Goal: Communication & Community: Answer question/provide support

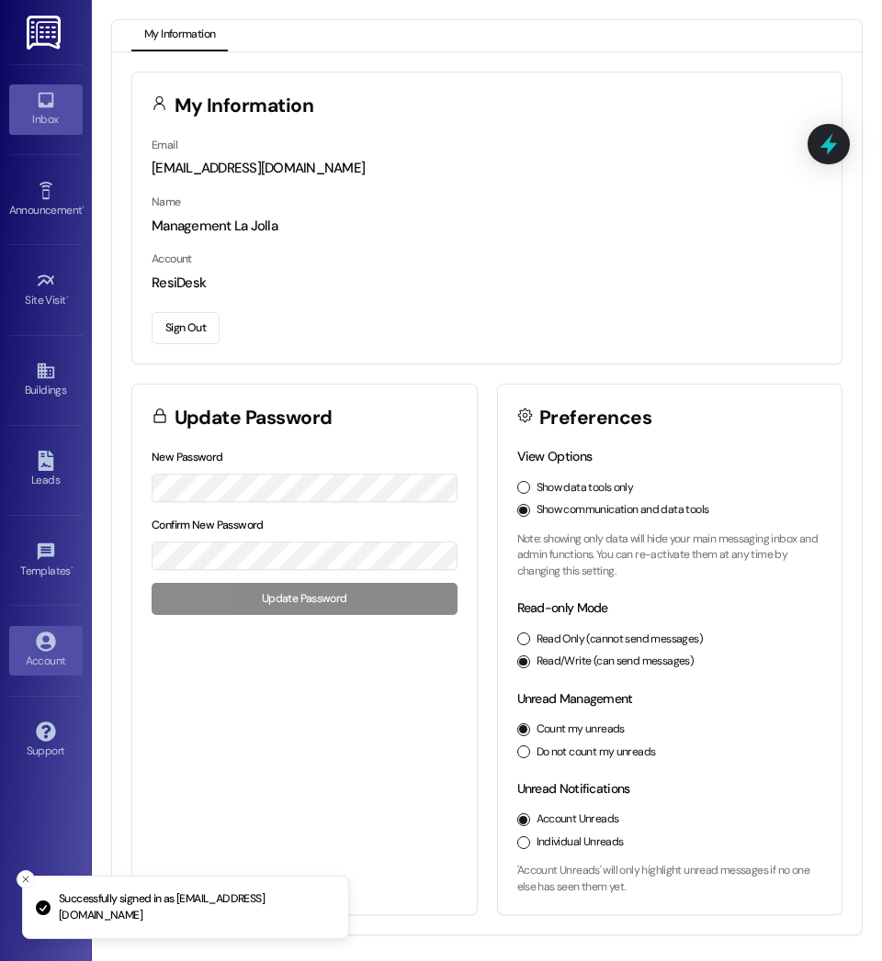
click at [46, 103] on icon at bounding box center [46, 100] width 20 height 20
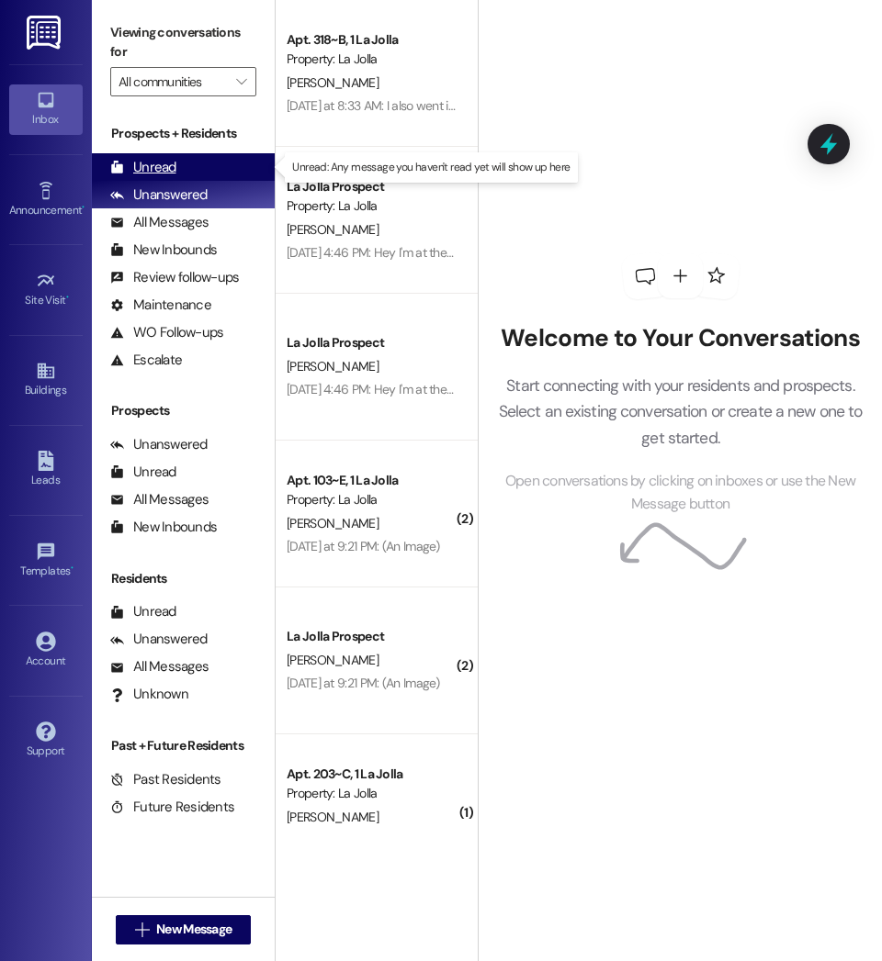
click at [194, 174] on div "Unread (0)" at bounding box center [183, 167] width 183 height 28
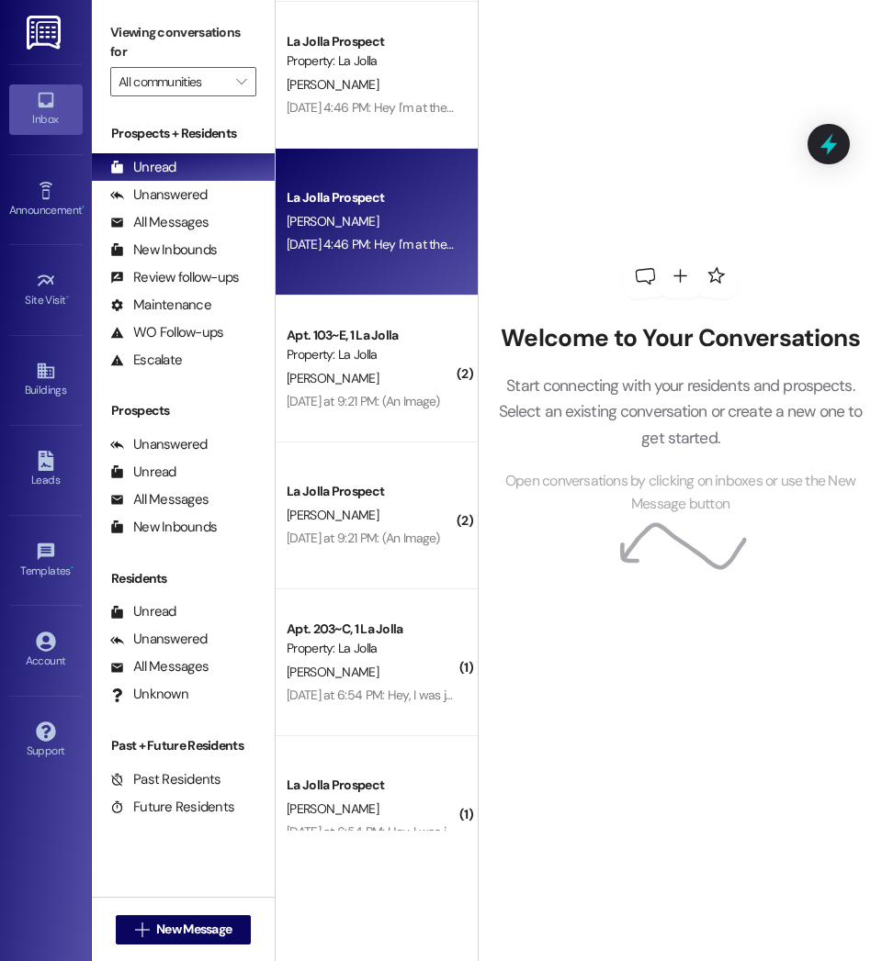
scroll to position [155, 0]
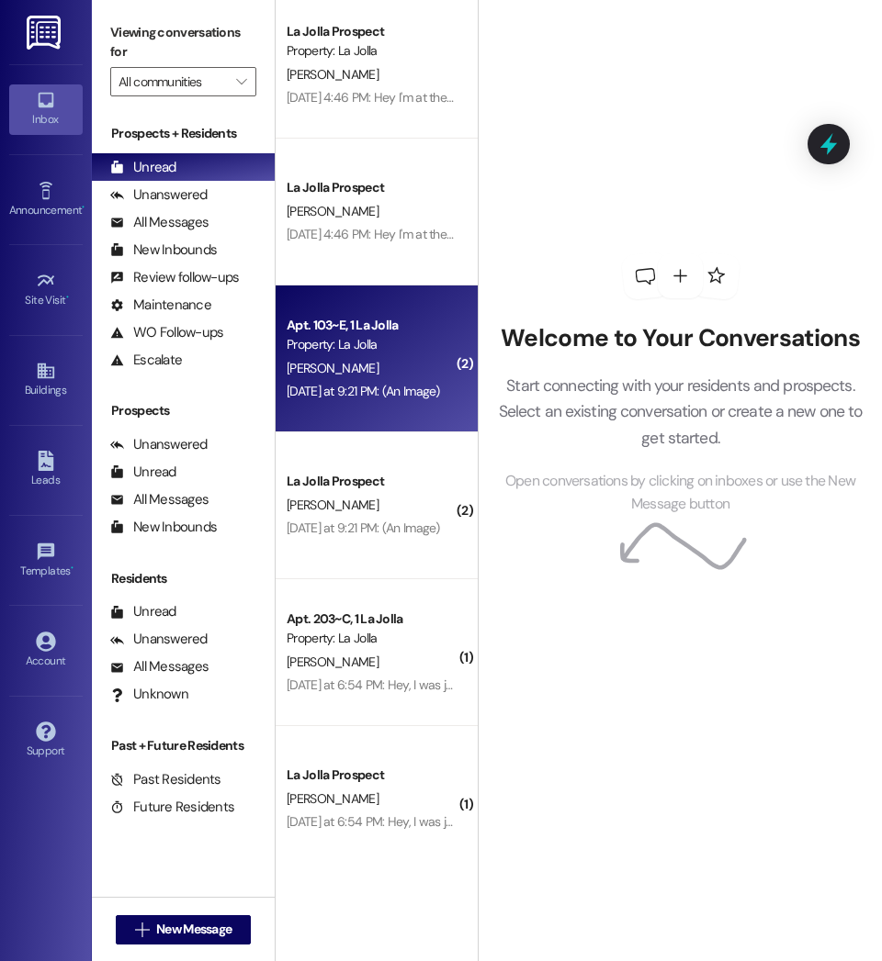
click at [439, 388] on div "[DATE] at 9:21 PM: (An Image) [DATE] at 9:21 PM: (An Image)" at bounding box center [362, 391] width 153 height 17
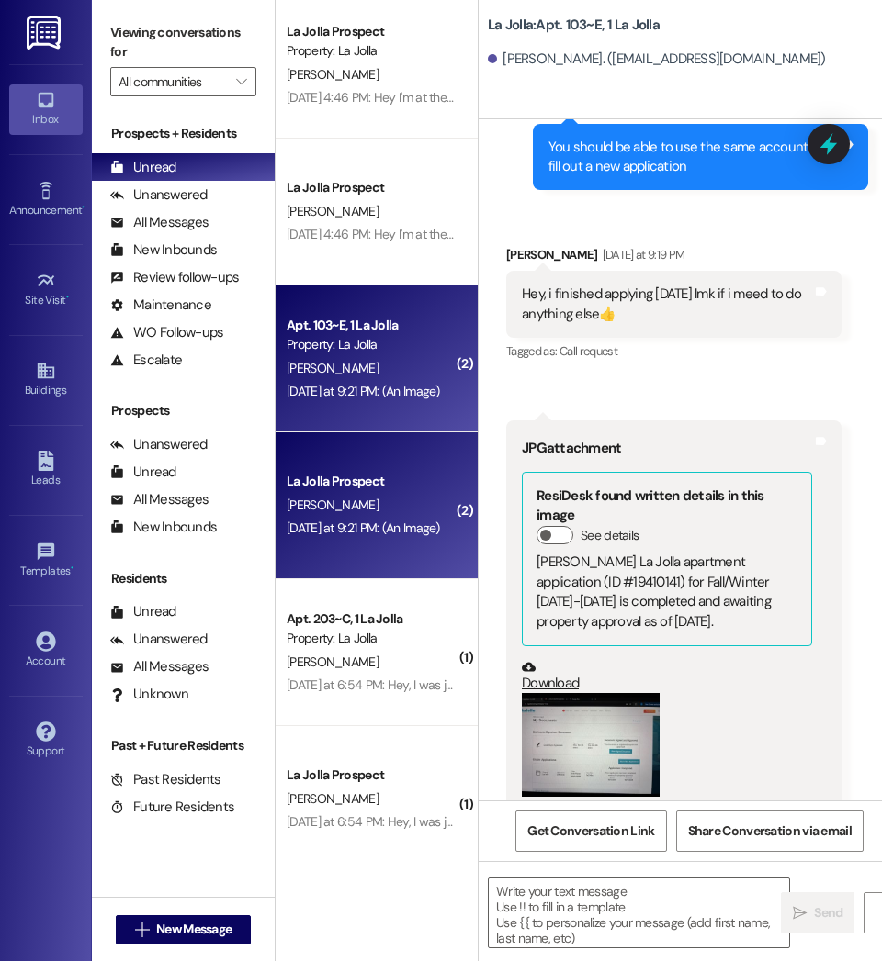
scroll to position [28099, 0]
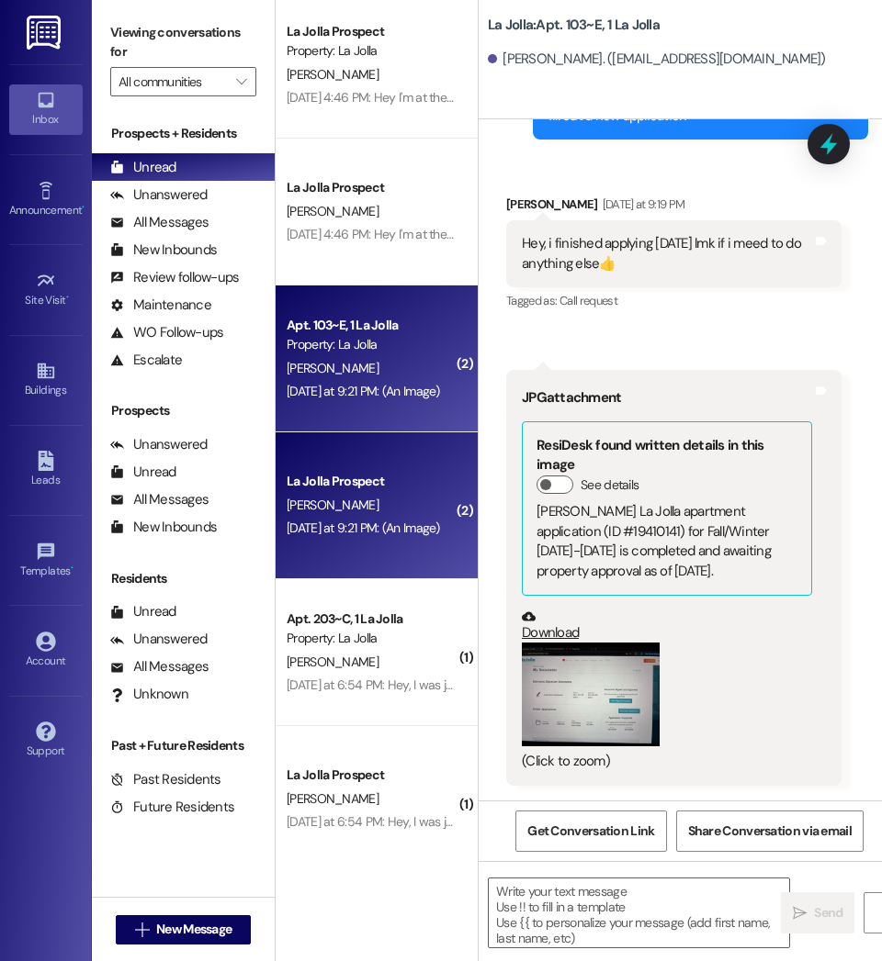
click at [582, 701] on button "Zoom image" at bounding box center [591, 695] width 138 height 104
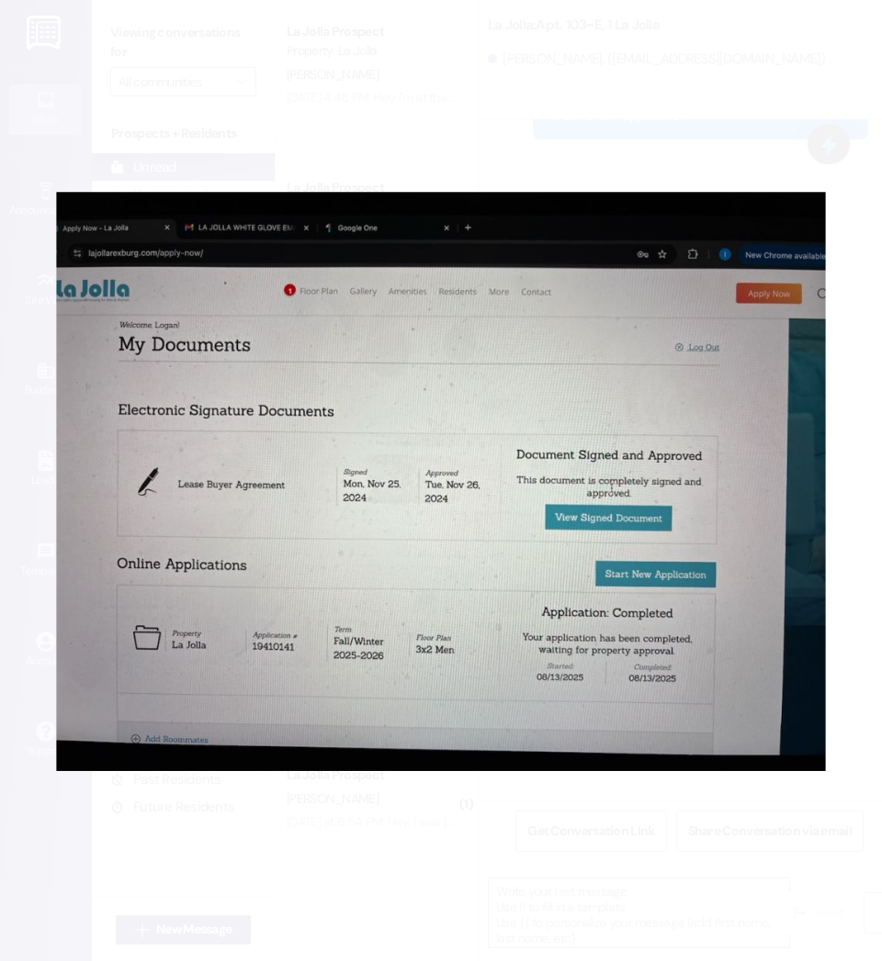
click at [557, 815] on button "Unzoom image" at bounding box center [441, 480] width 882 height 961
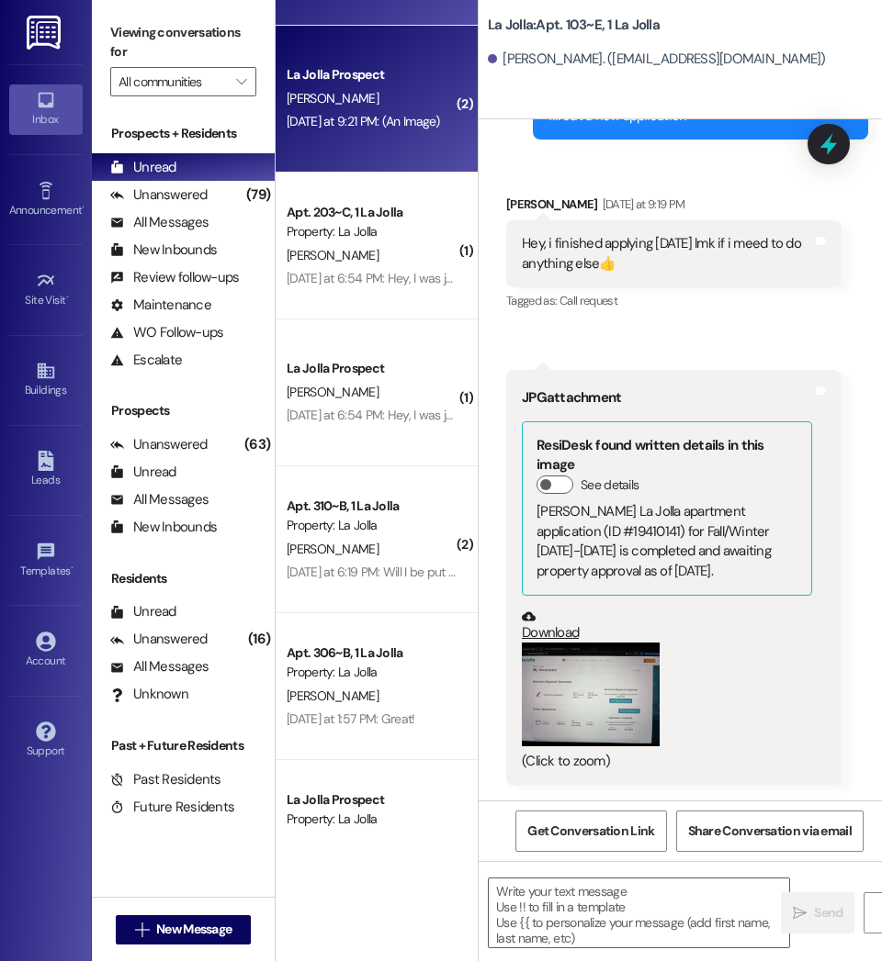
scroll to position [0, 0]
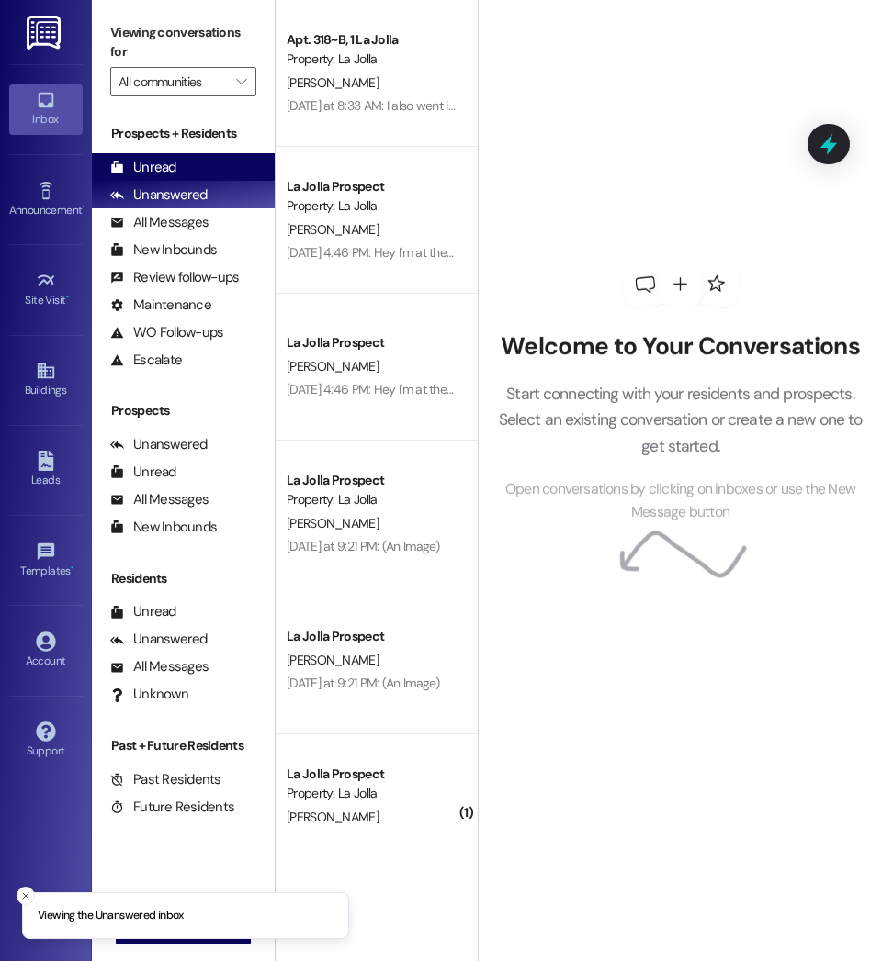
click at [185, 164] on div "Unread (0)" at bounding box center [183, 167] width 183 height 28
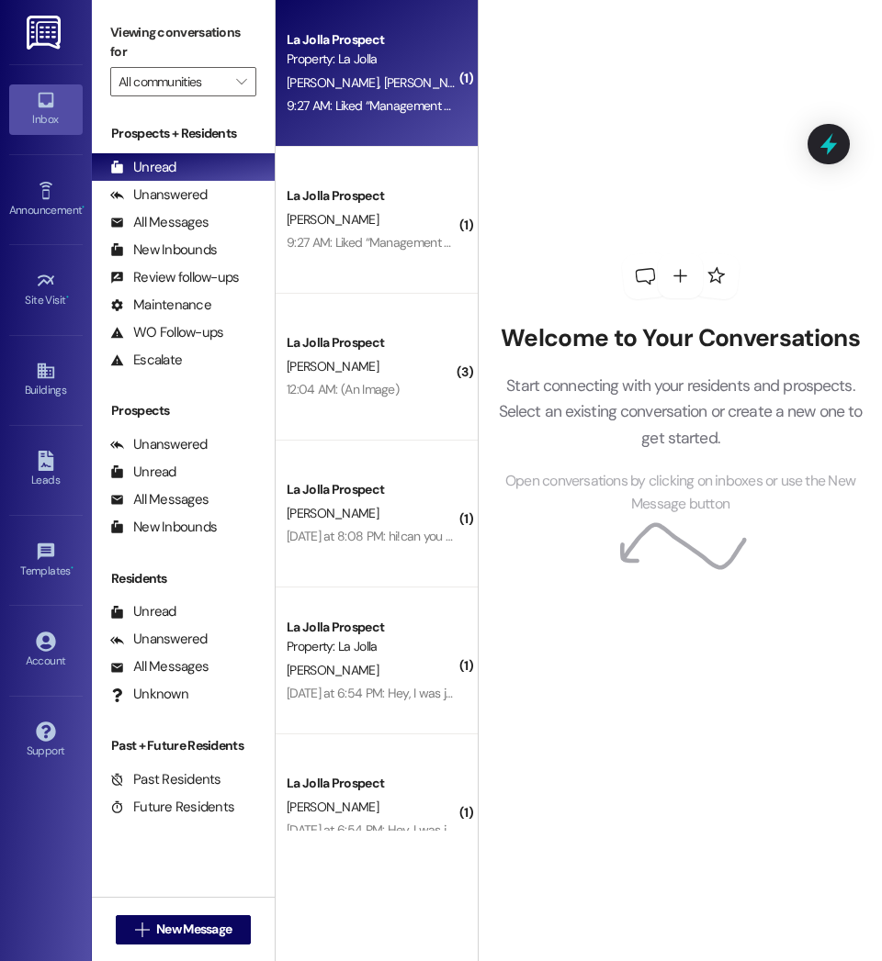
click at [305, 134] on div "La Jolla Prospect Property: La Jolla B. Tuckett D. Searls 9:27 AM: Liked “Manag…" at bounding box center [376, 73] width 202 height 147
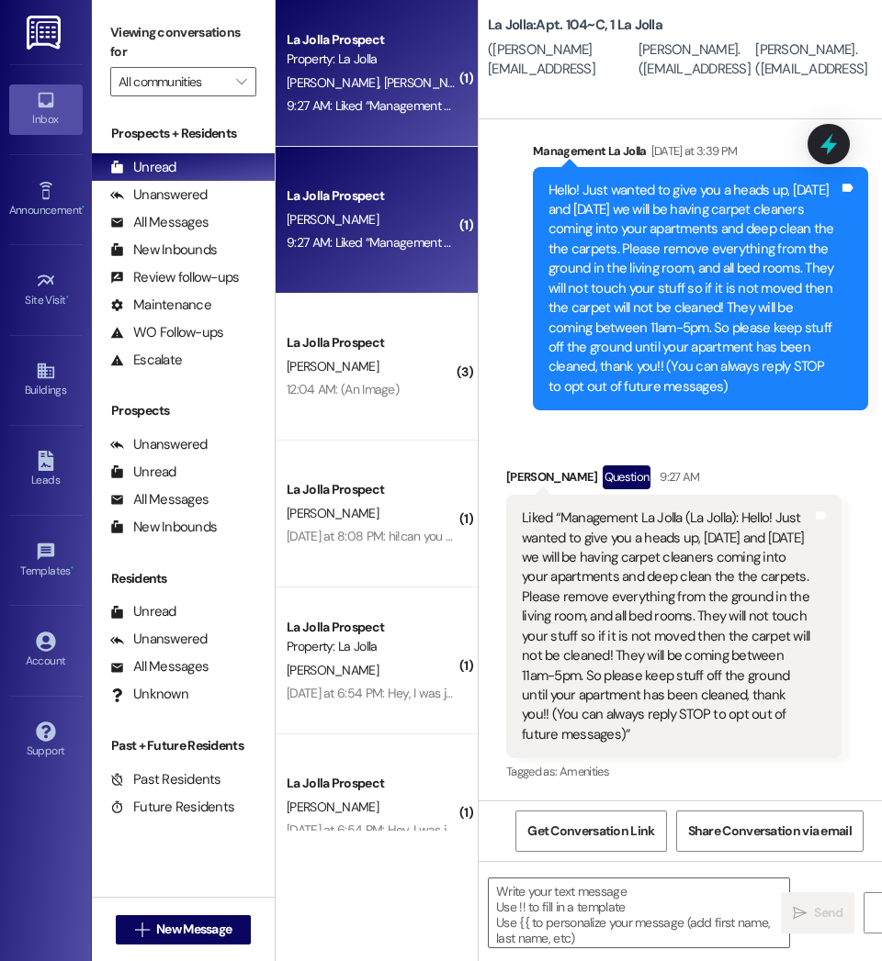
scroll to position [335, 0]
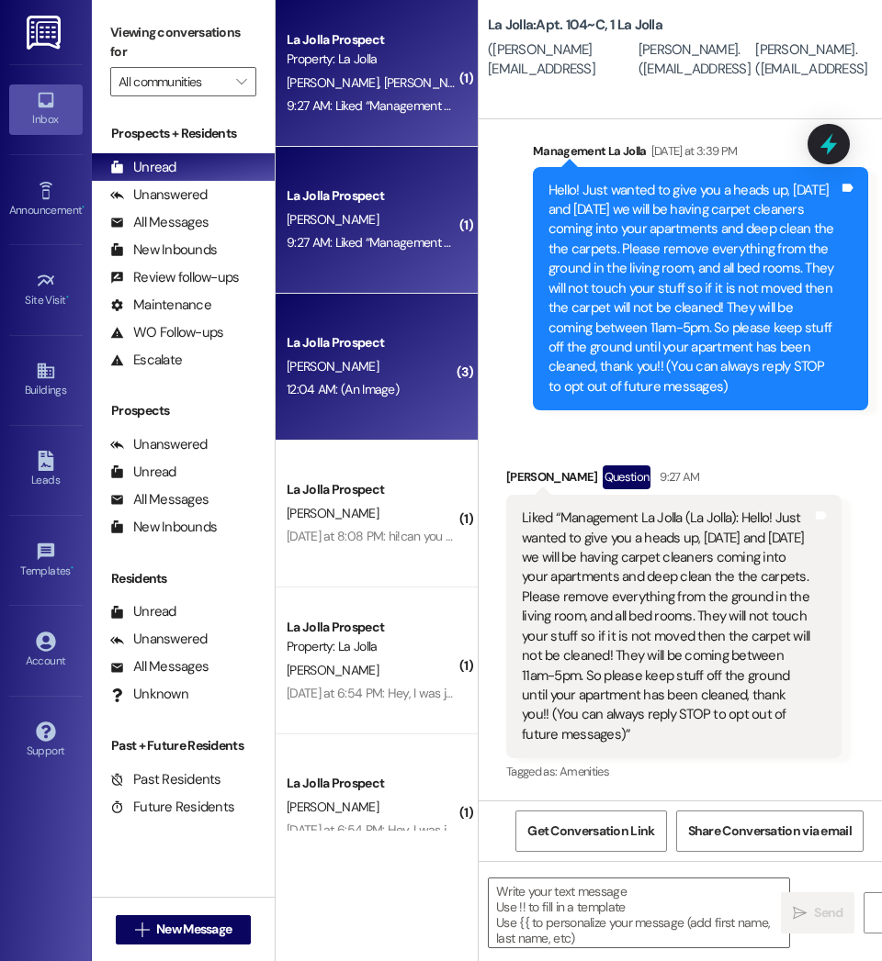
click at [408, 345] on div "La Jolla Prospect" at bounding box center [371, 342] width 170 height 19
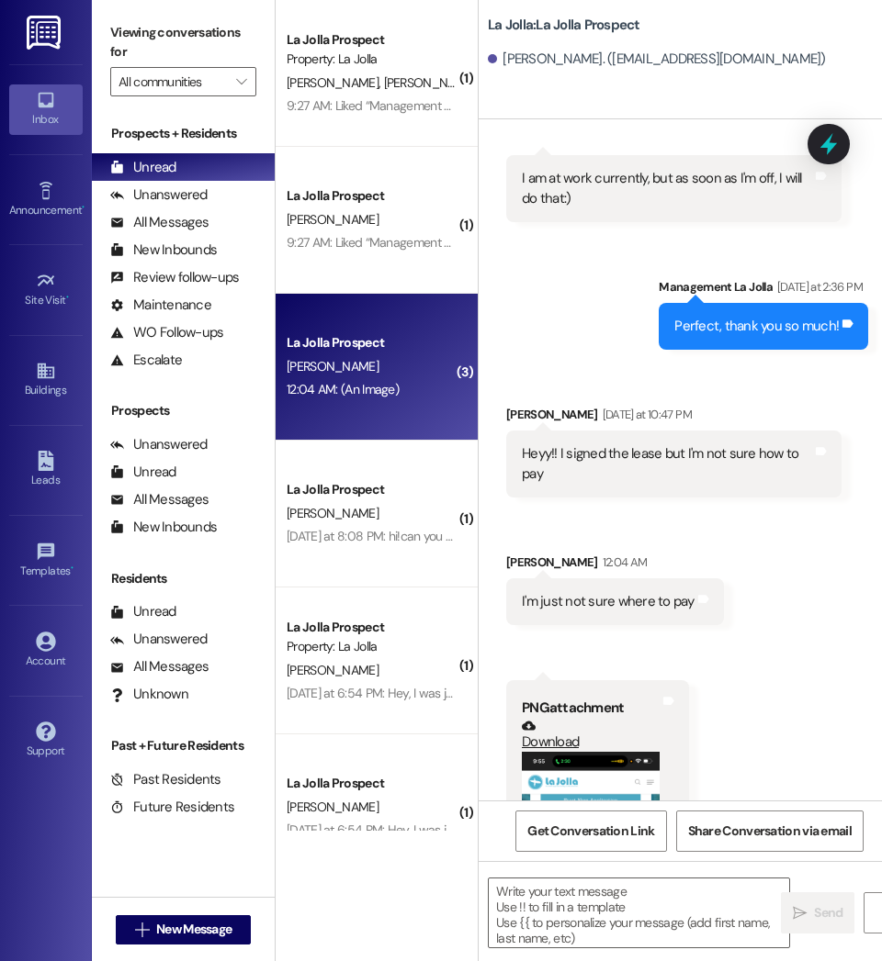
scroll to position [643, 0]
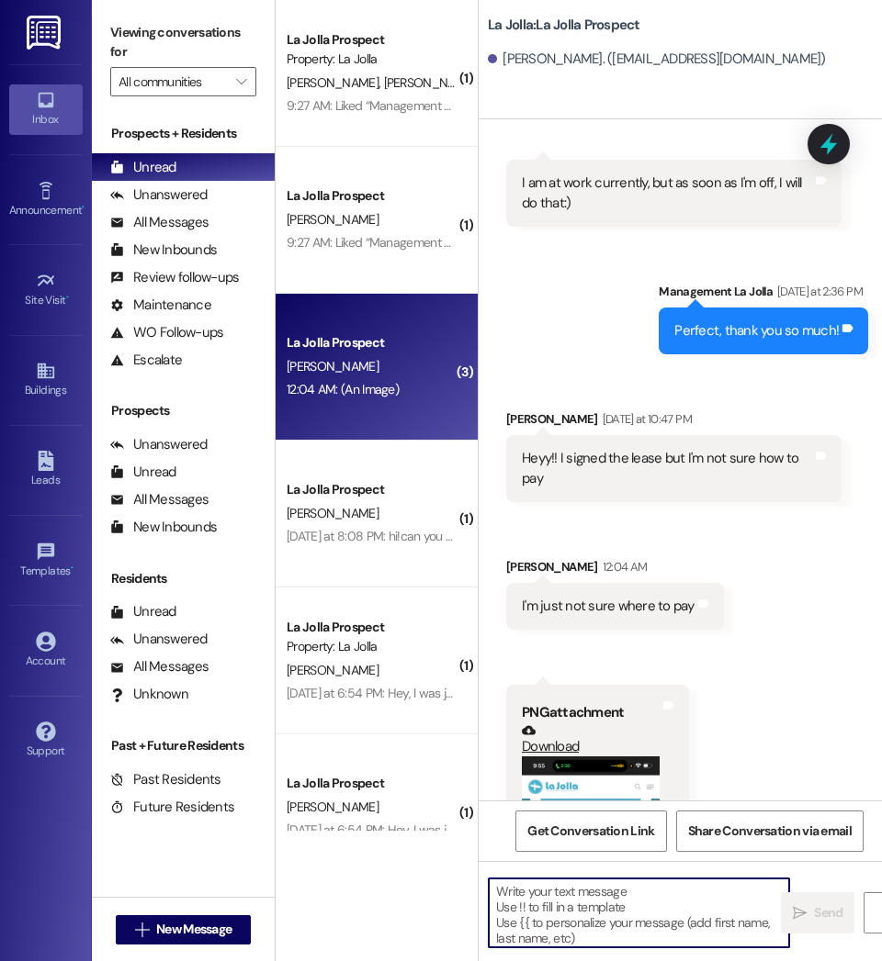
click at [632, 911] on textarea at bounding box center [639, 913] width 300 height 69
paste textarea "https://lajollarexburg.residentportal.com/auth"
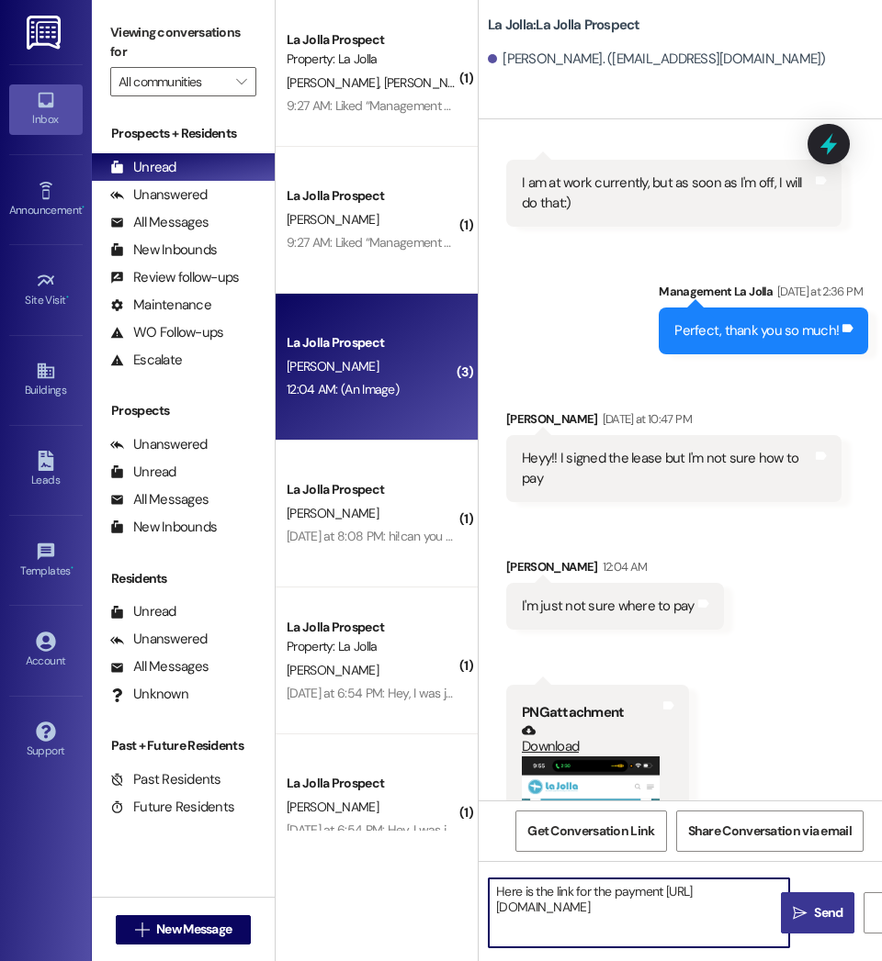
type textarea "Here is the link for the payment https://lajollarexburg.residentportal.com/auth"
click at [812, 921] on span "Send" at bounding box center [828, 913] width 36 height 19
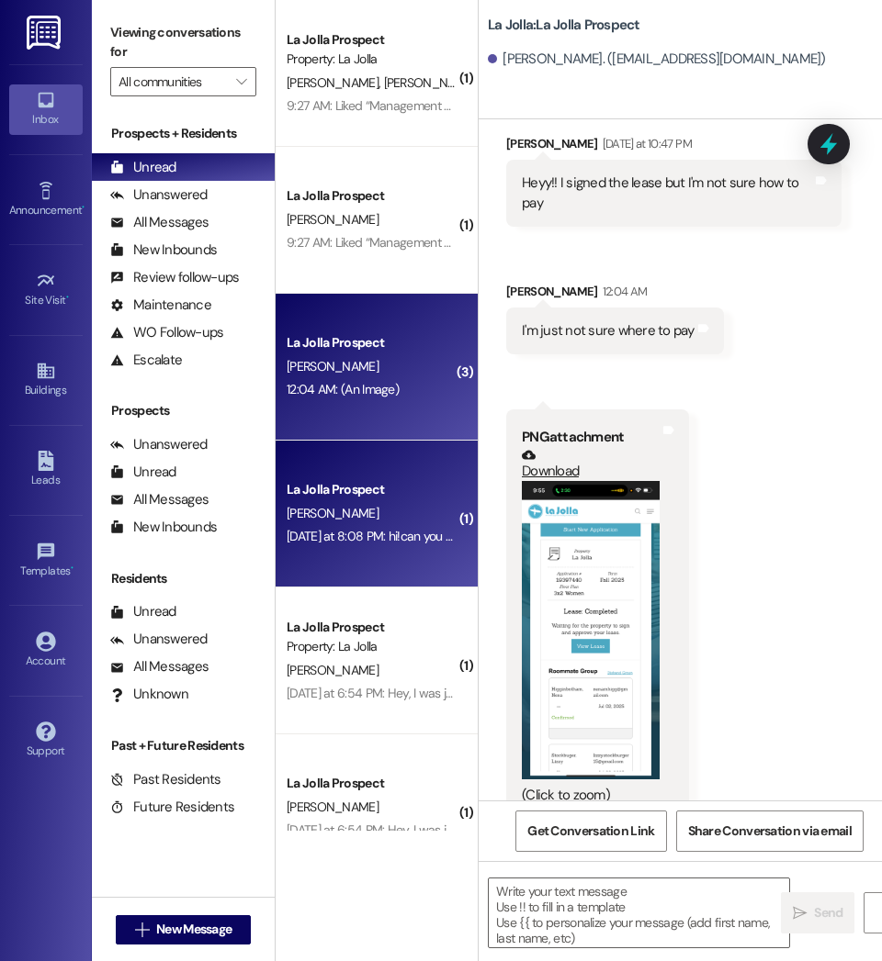
scroll to position [931, 0]
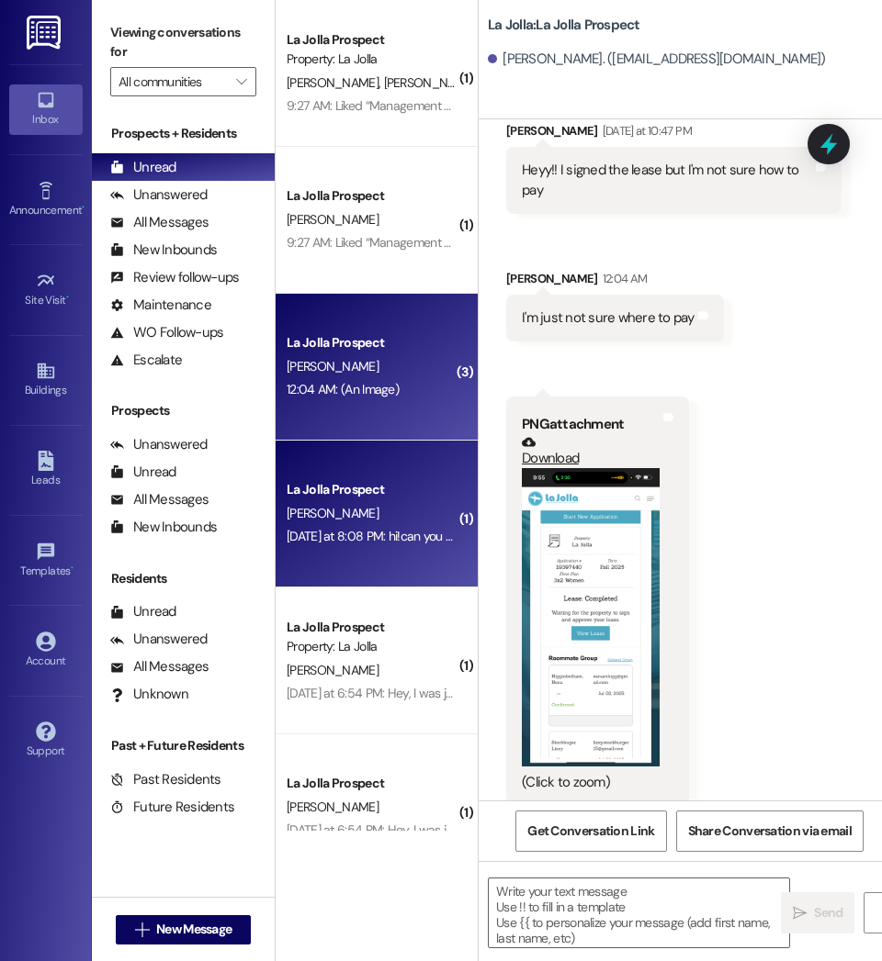
click at [369, 543] on div "Yesterday at 8:08 PM: hi!can you please remind me what the three charges are fo…" at bounding box center [499, 536] width 426 height 17
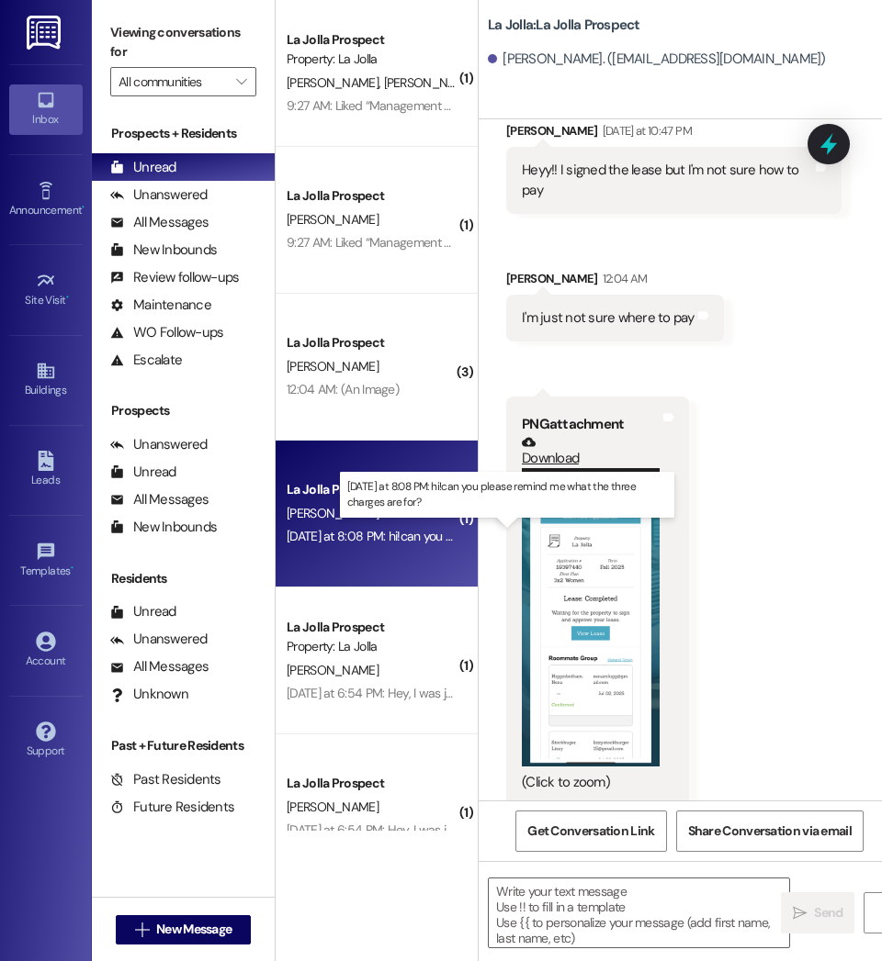
scroll to position [848, 0]
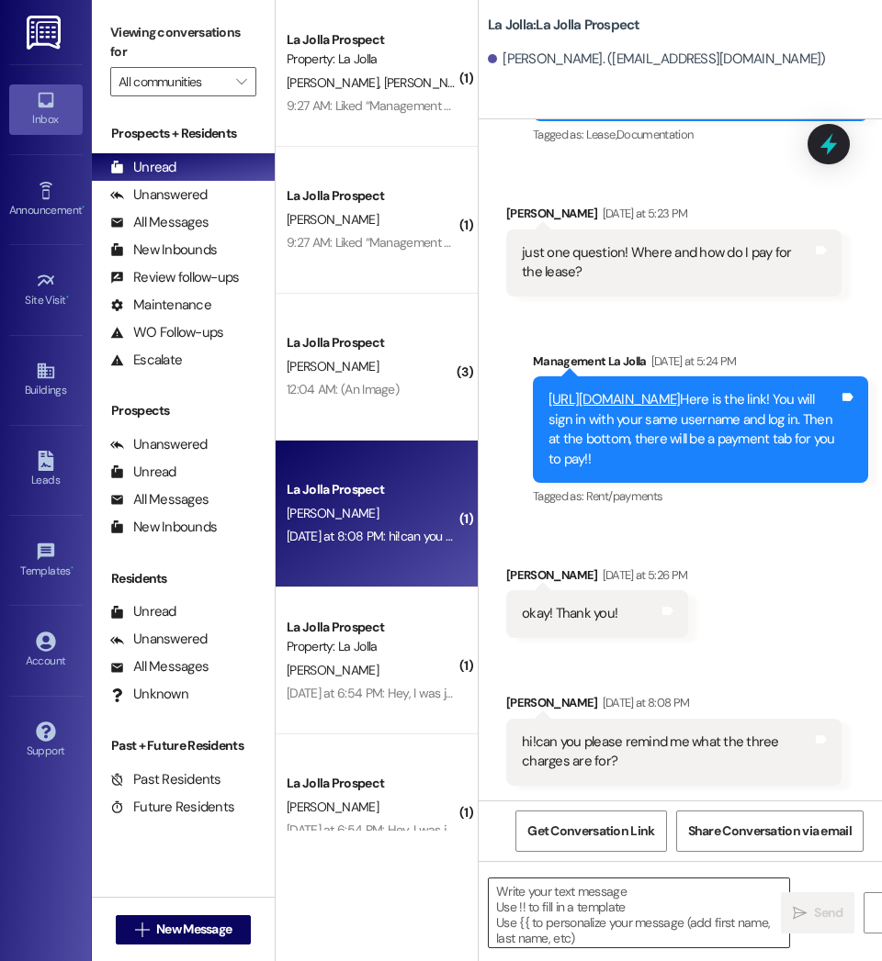
click at [545, 908] on textarea at bounding box center [639, 913] width 300 height 69
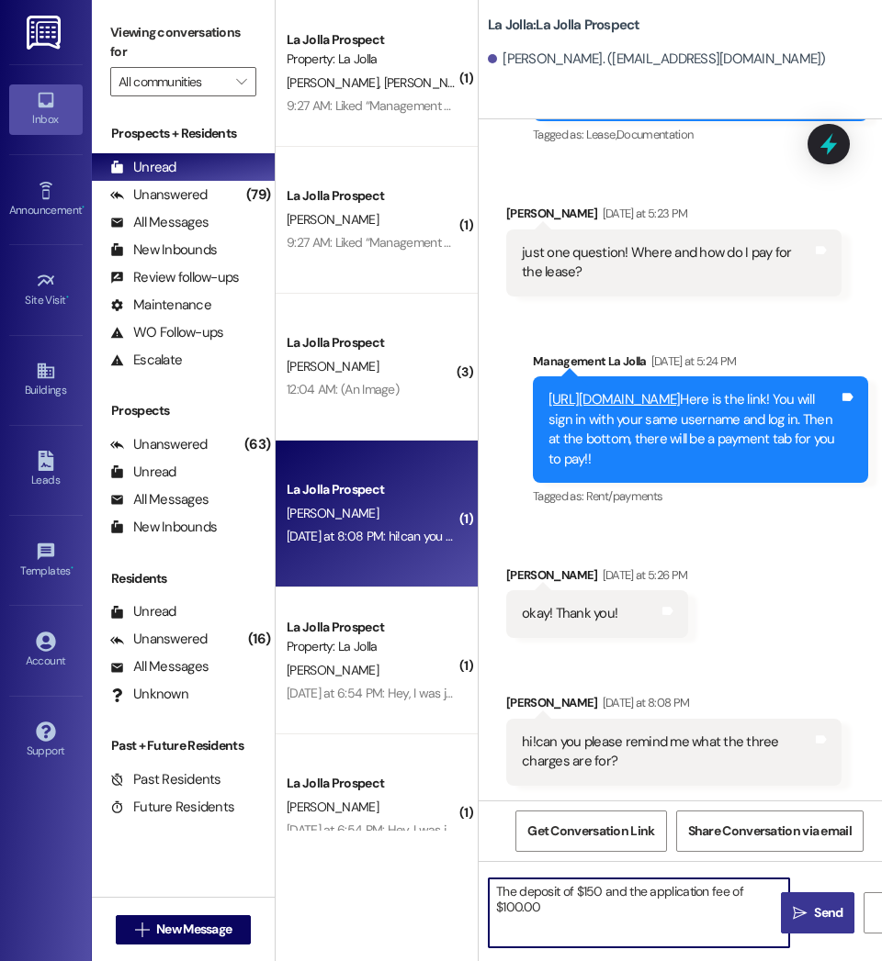
type textarea "The deposit of $150 and the application fee of $100.00"
click at [830, 921] on span "Send" at bounding box center [828, 913] width 28 height 19
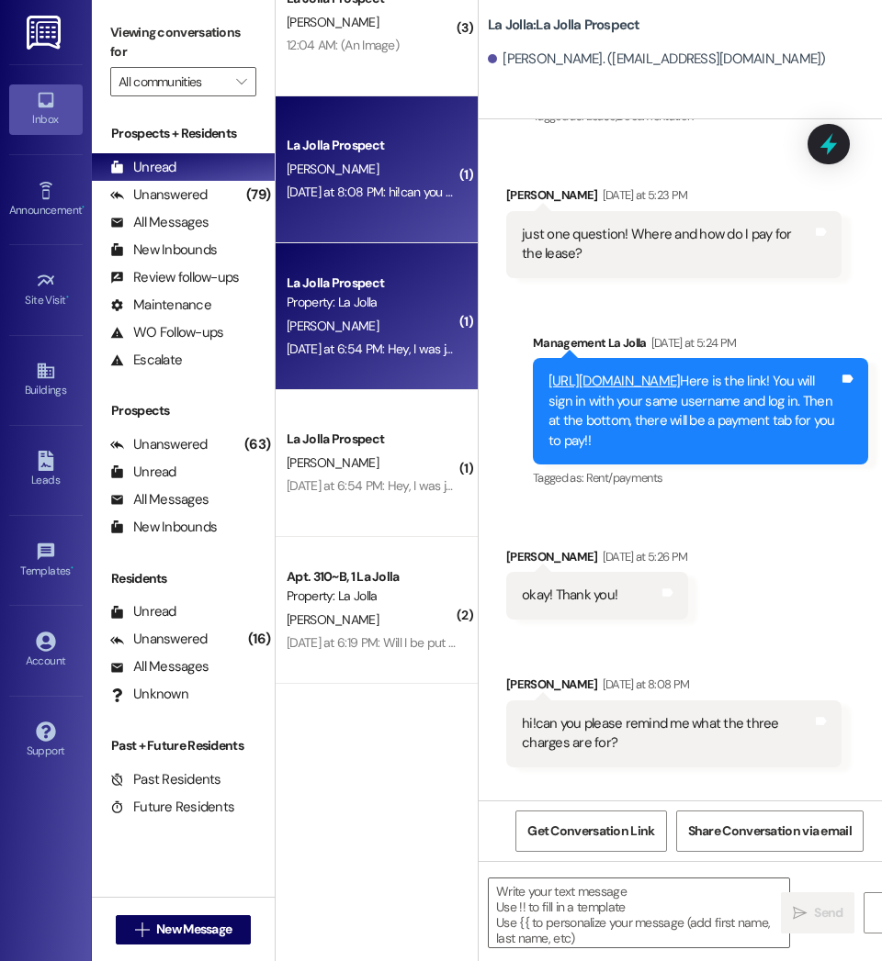
scroll to position [0, 0]
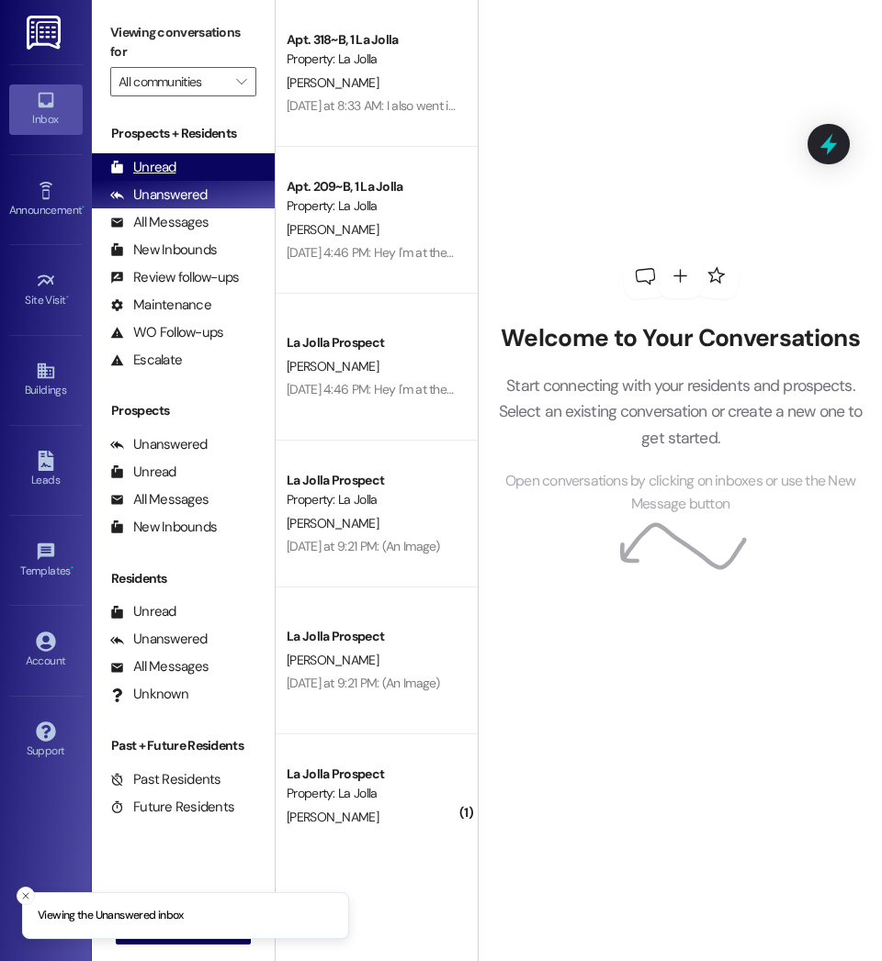
click at [206, 172] on div "Unread (0)" at bounding box center [183, 167] width 183 height 28
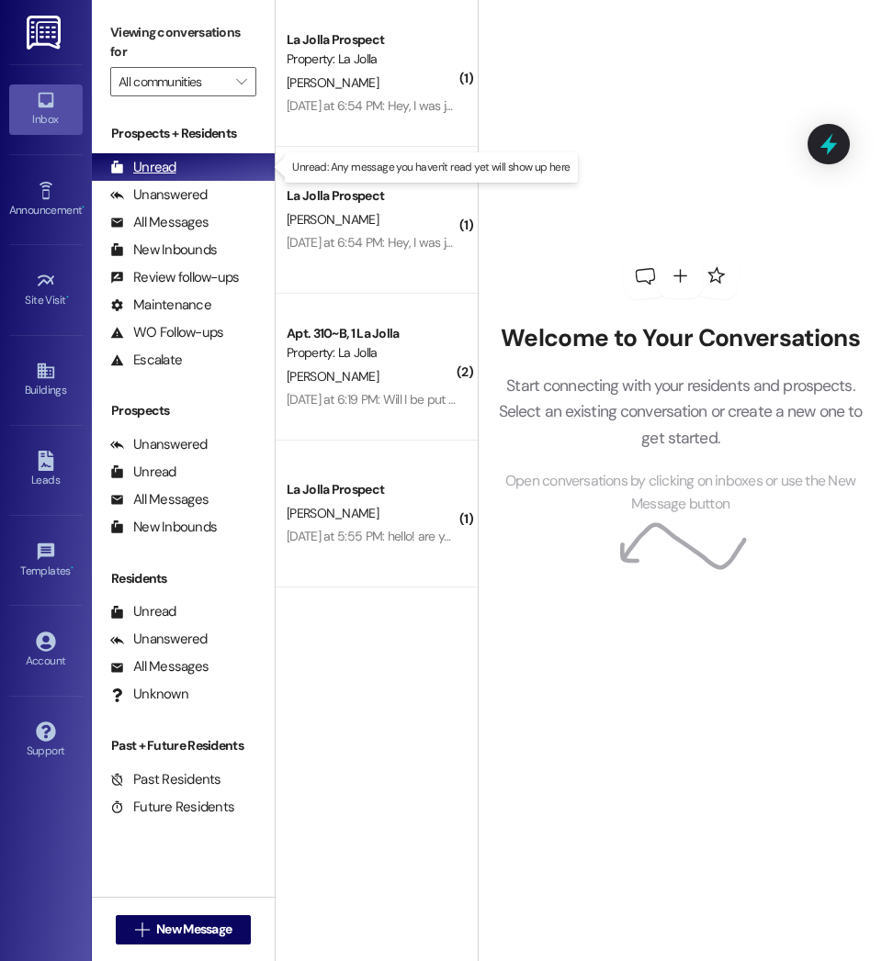
click at [206, 172] on div "Unread (0)" at bounding box center [183, 167] width 183 height 28
